Goal: Book appointment/travel/reservation

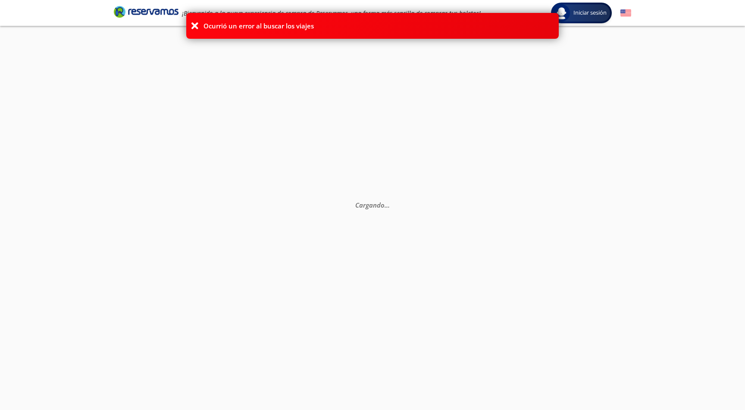
click at [195, 24] on icon at bounding box center [195, 26] width 9 height 9
click at [195, 26] on icon at bounding box center [195, 26] width 9 height 9
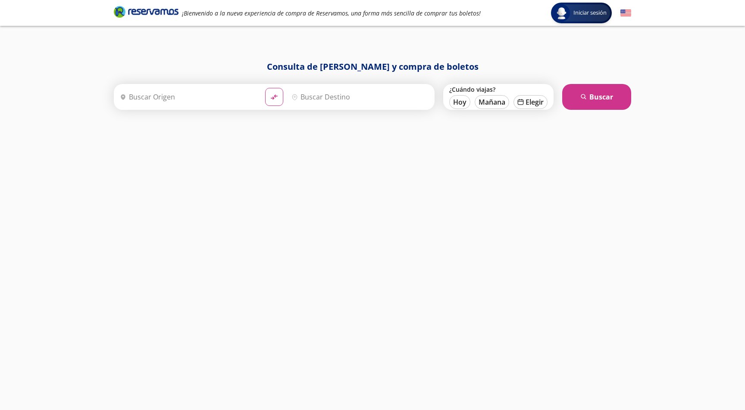
click at [167, 95] on input "Origen" at bounding box center [187, 97] width 142 height 22
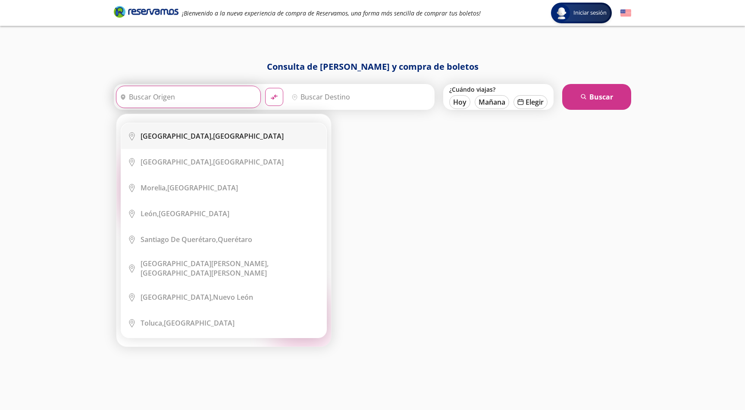
click at [182, 140] on b "[GEOGRAPHIC_DATA]," at bounding box center [177, 136] width 72 height 9
type input "[GEOGRAPHIC_DATA], [GEOGRAPHIC_DATA]"
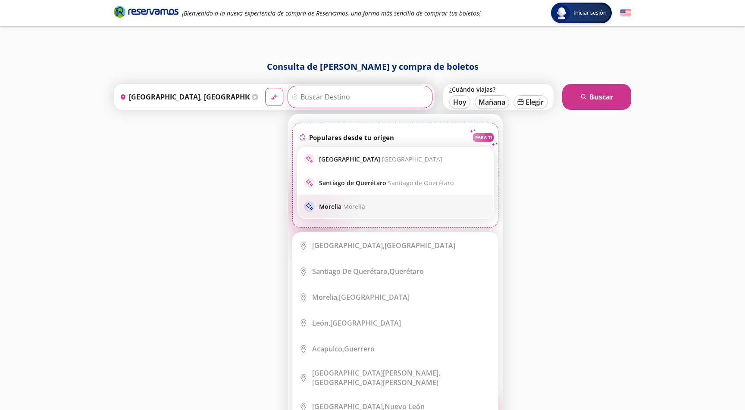
click at [354, 207] on span "Morelia" at bounding box center [354, 207] width 22 height 8
type input "[GEOGRAPHIC_DATA], [GEOGRAPHIC_DATA]"
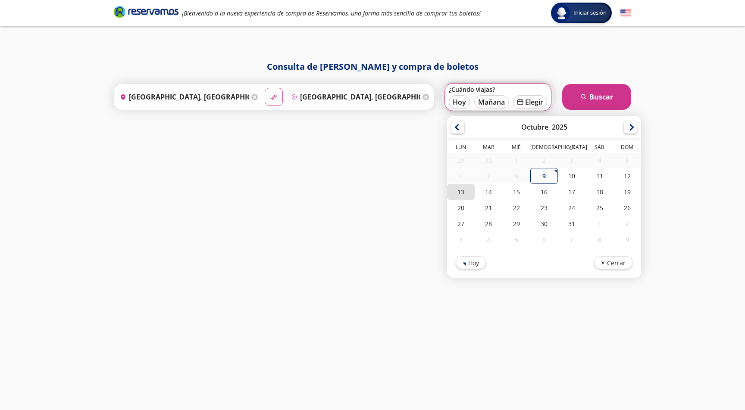
click at [461, 188] on div "13" at bounding box center [461, 192] width 28 height 16
type input "[DATE]"
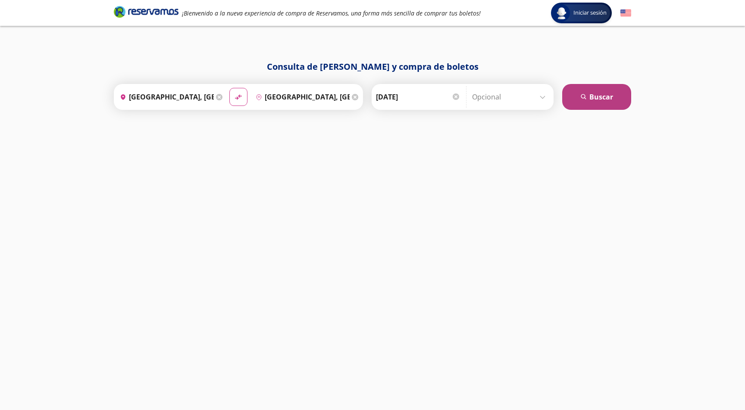
click at [589, 100] on button "search [GEOGRAPHIC_DATA]" at bounding box center [596, 97] width 69 height 26
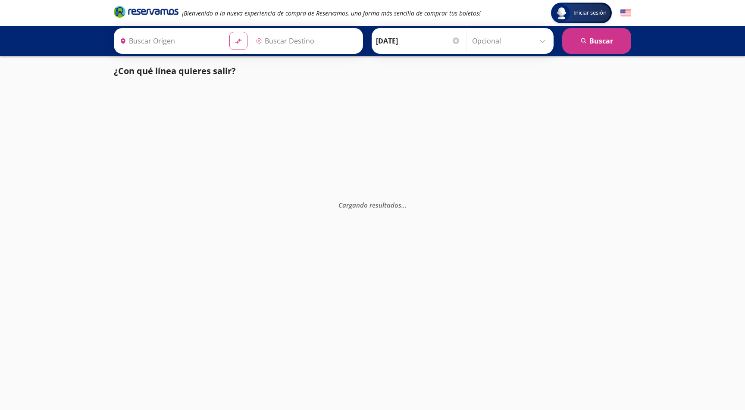
type input "[GEOGRAPHIC_DATA], [GEOGRAPHIC_DATA]"
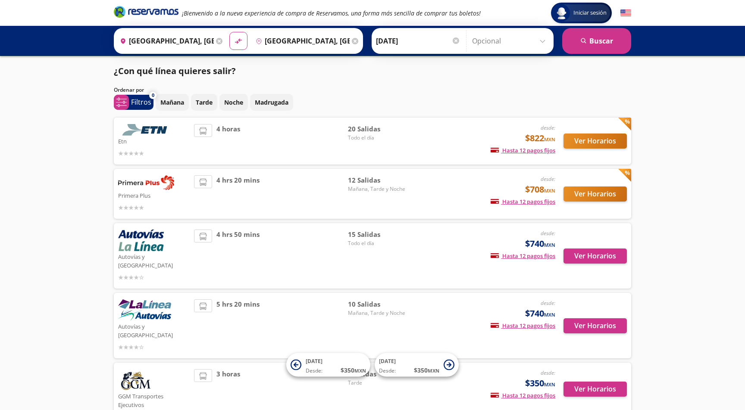
click at [589, 195] on button "Ver Horarios" at bounding box center [595, 194] width 63 height 15
